Goal: Task Accomplishment & Management: Manage account settings

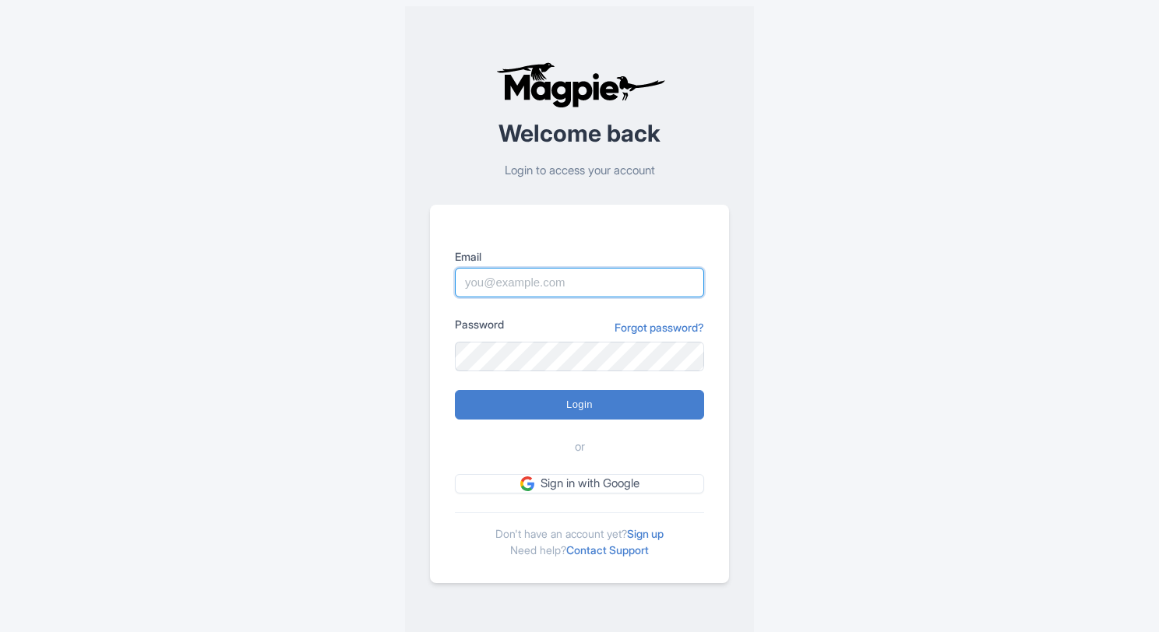
type input "[PERSON_NAME][EMAIL_ADDRESS][DOMAIN_NAME]"
click at [622, 407] on input "Login" at bounding box center [579, 405] width 249 height 30
type input "Logging in..."
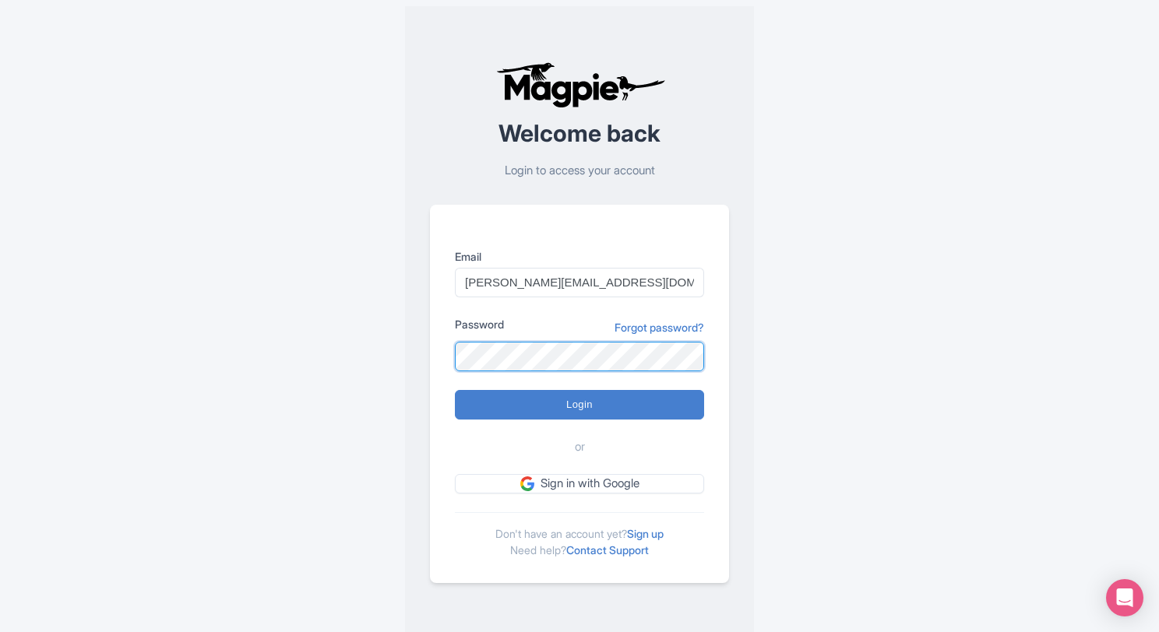
click at [455, 390] on input "Login" at bounding box center [579, 405] width 249 height 30
type input "Logging in..."
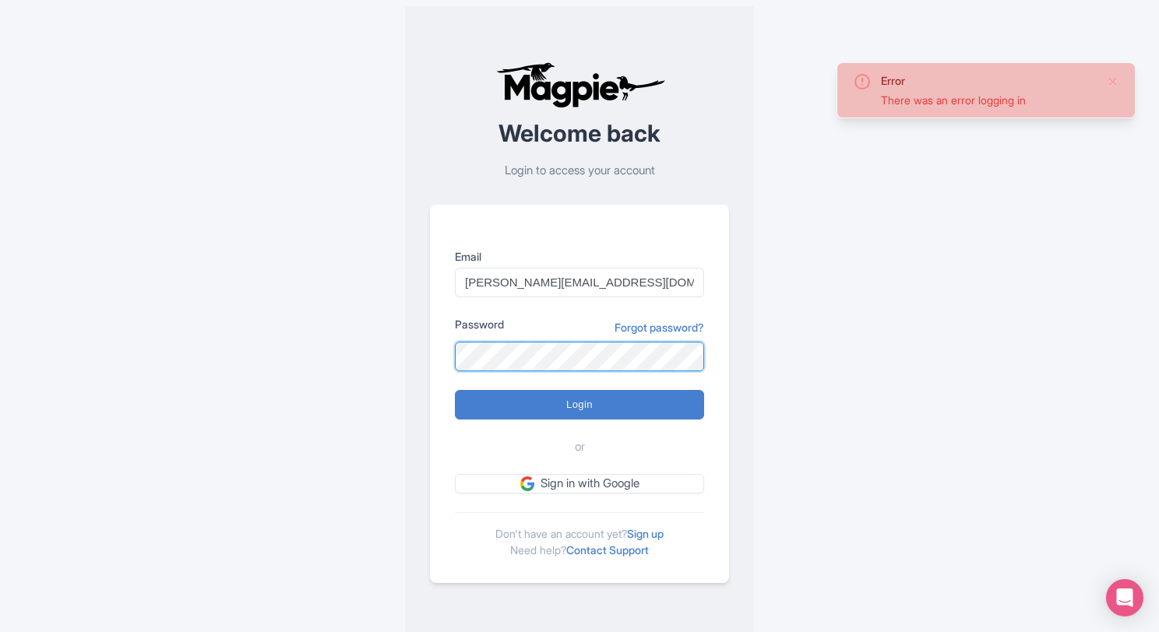
click at [455, 390] on input "Login" at bounding box center [579, 405] width 249 height 30
type input "Logging in..."
